Goal: Navigation & Orientation: Find specific page/section

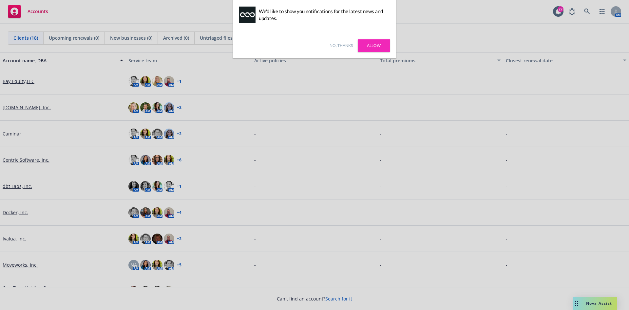
click at [337, 45] on link "No, thanks" at bounding box center [341, 46] width 23 height 6
